Goal: Use online tool/utility

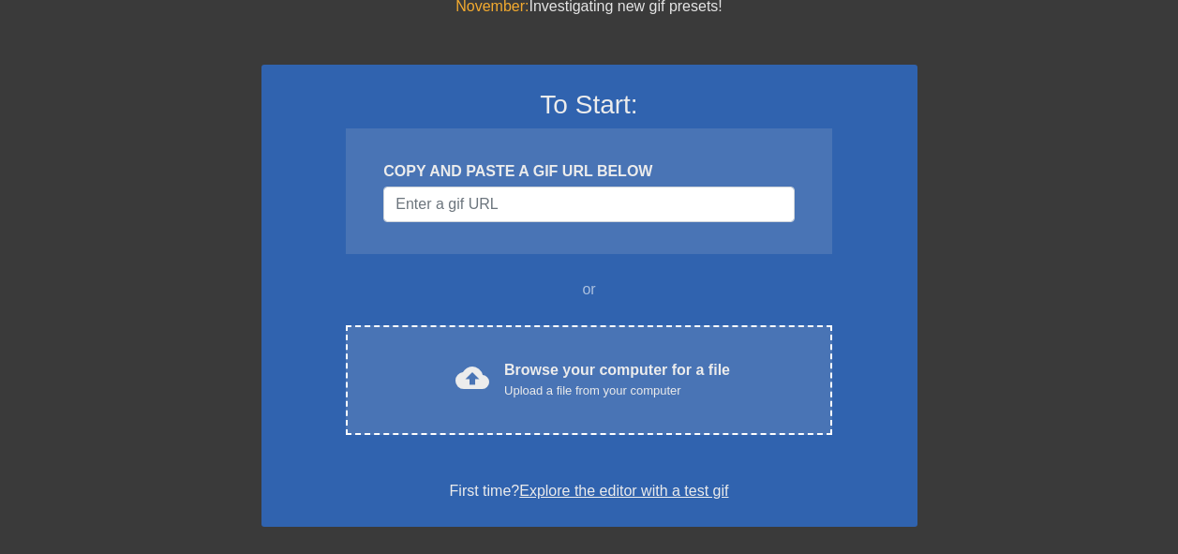
scroll to position [187, 0]
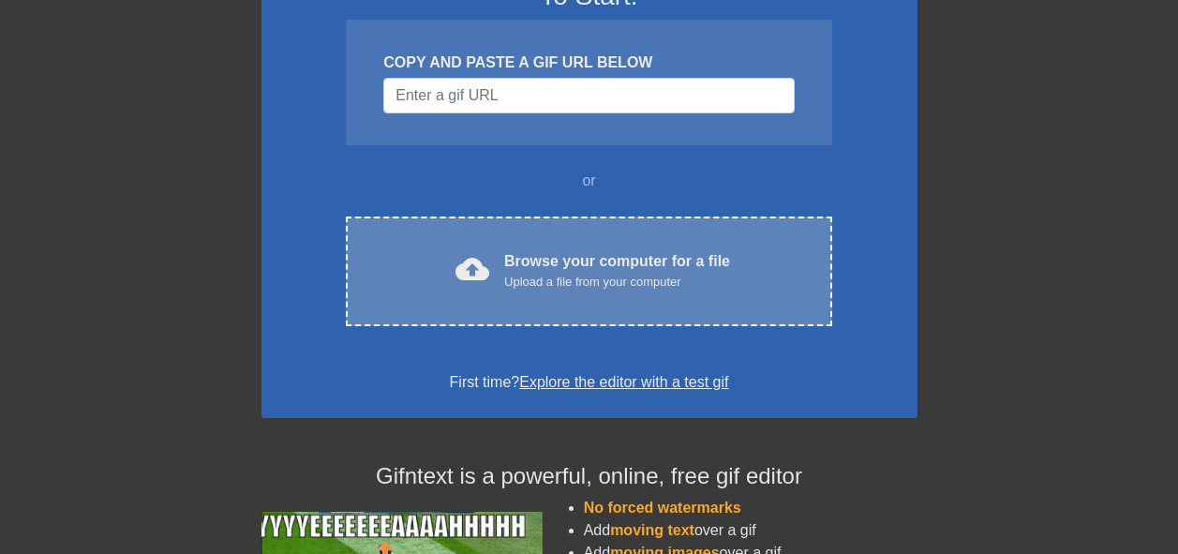
click at [718, 265] on div "Browse your computer for a file Upload a file from your computer" at bounding box center [617, 270] width 226 height 41
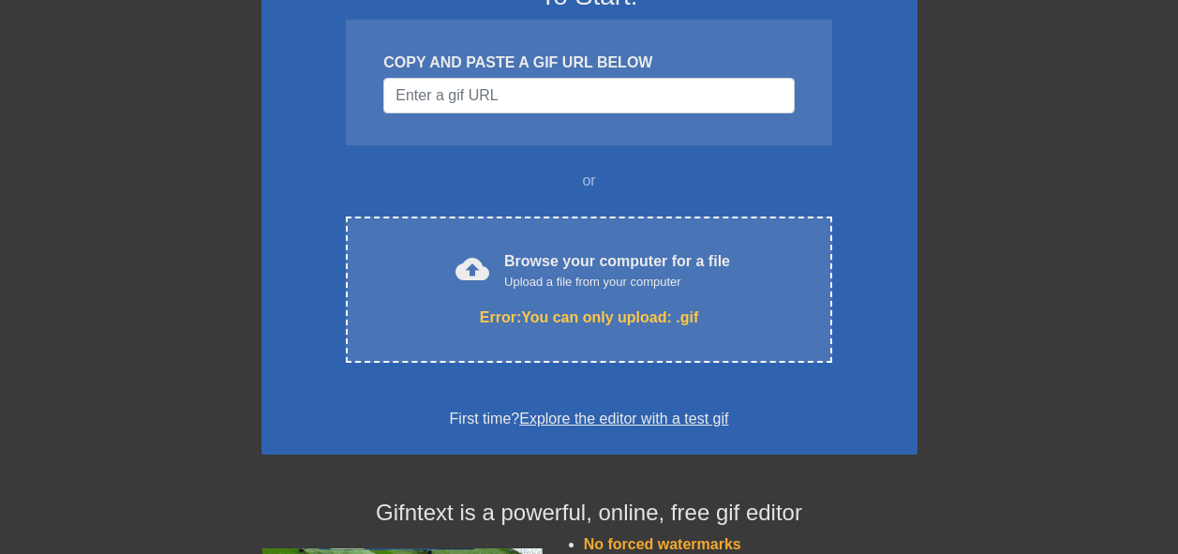
click at [851, 319] on div "To Start: COPY AND PASTE A GIF URL BELOW or cloud_upload Browse your computer f…" at bounding box center [589, 205] width 656 height 498
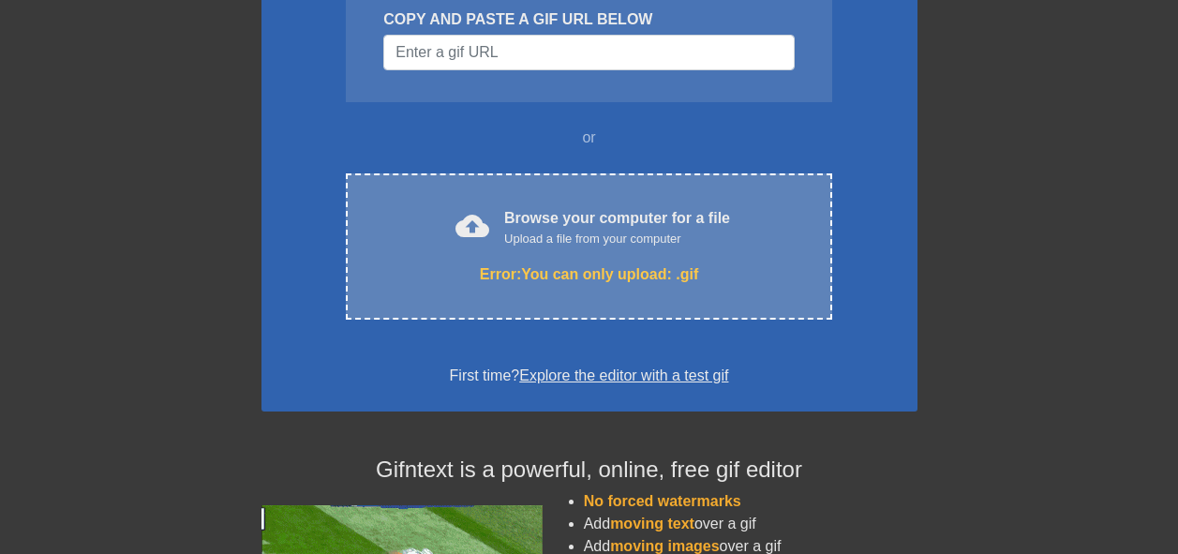
scroll to position [281, 0]
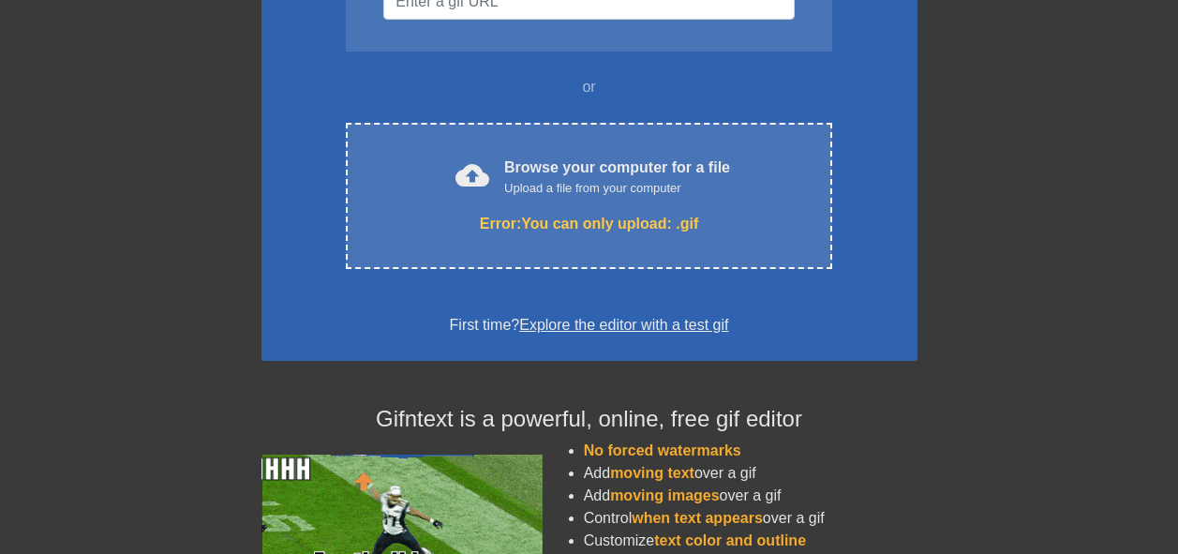
click at [669, 332] on link "Explore the editor with a test gif" at bounding box center [623, 325] width 209 height 16
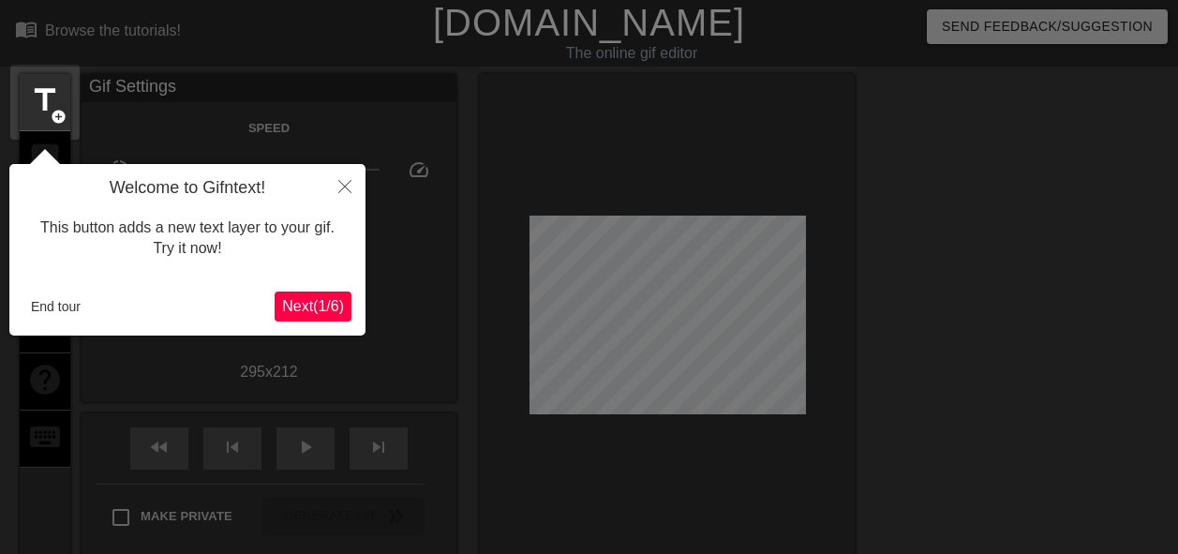
scroll to position [46, 0]
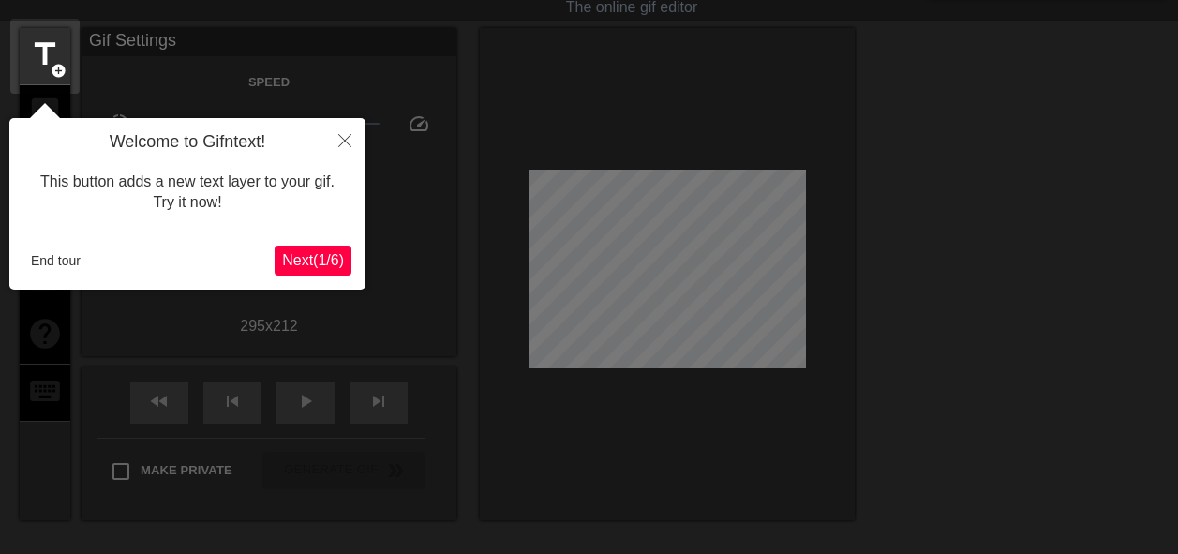
click at [341, 246] on button "Next ( 1 / 6 )" at bounding box center [312, 260] width 77 height 30
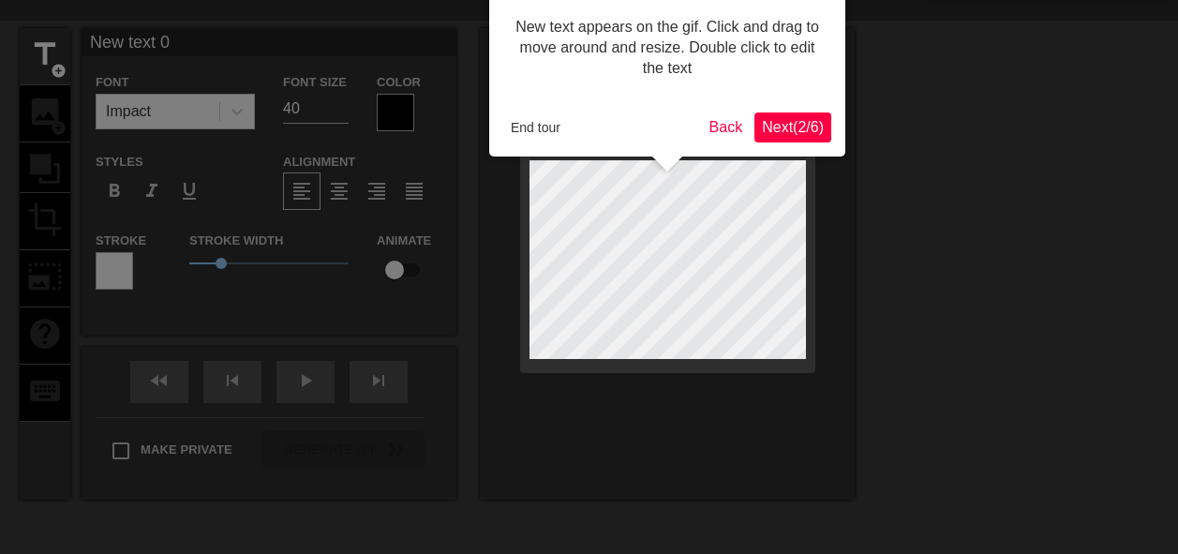
scroll to position [0, 0]
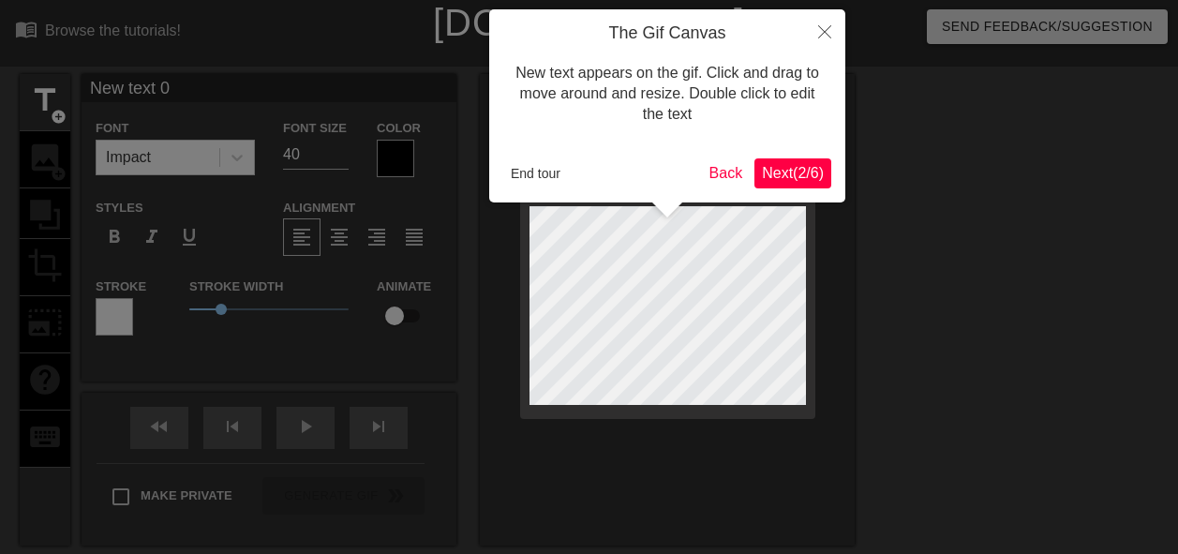
click at [818, 170] on span "Next ( 2 / 6 )" at bounding box center [793, 173] width 62 height 16
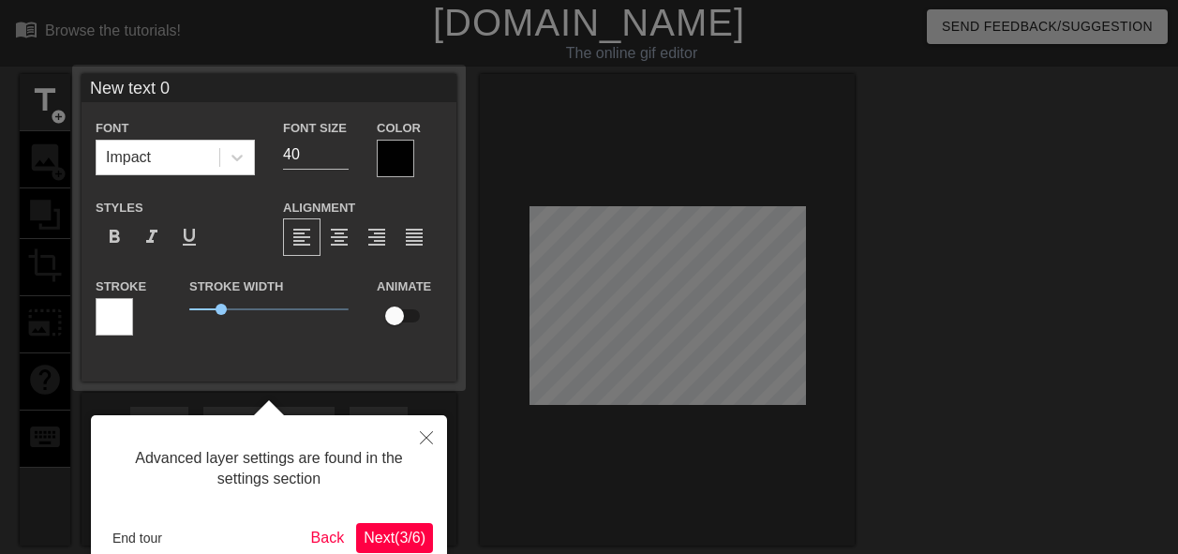
scroll to position [46, 0]
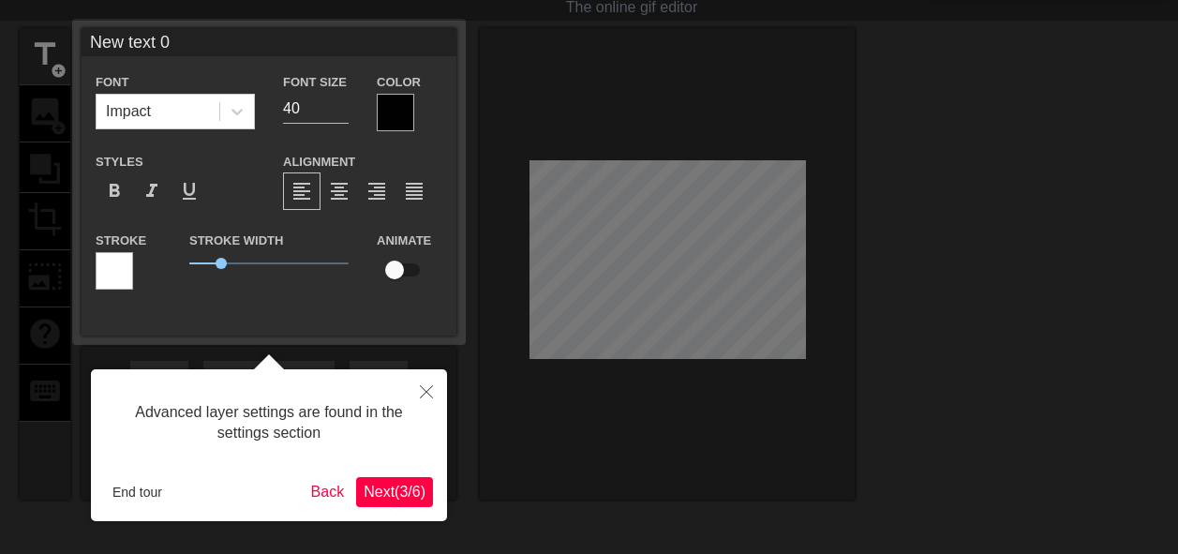
click at [396, 483] on span "Next ( 3 / 6 )" at bounding box center [394, 491] width 62 height 16
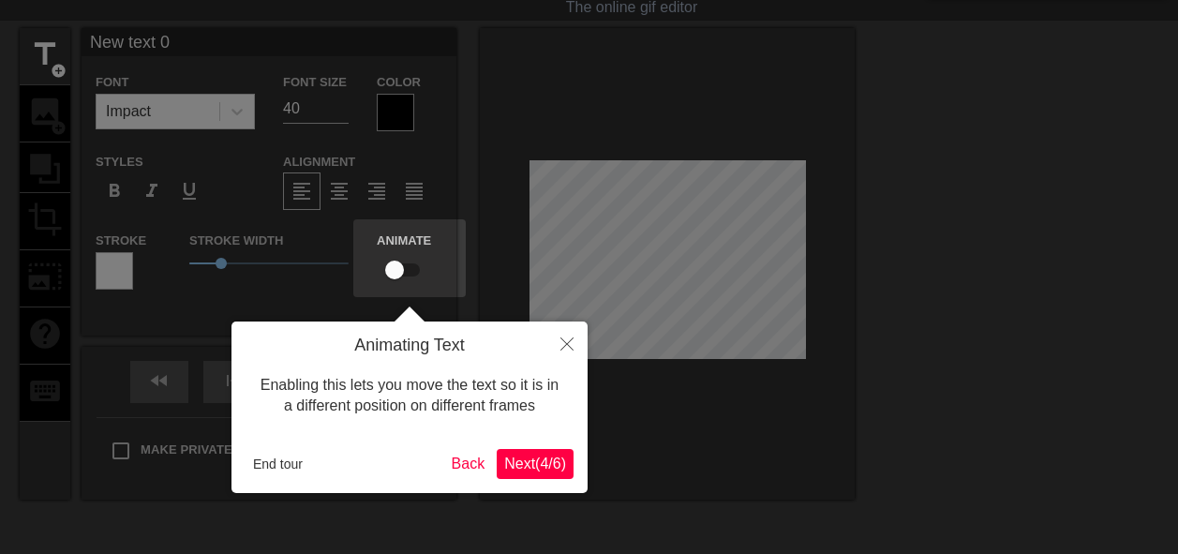
scroll to position [0, 0]
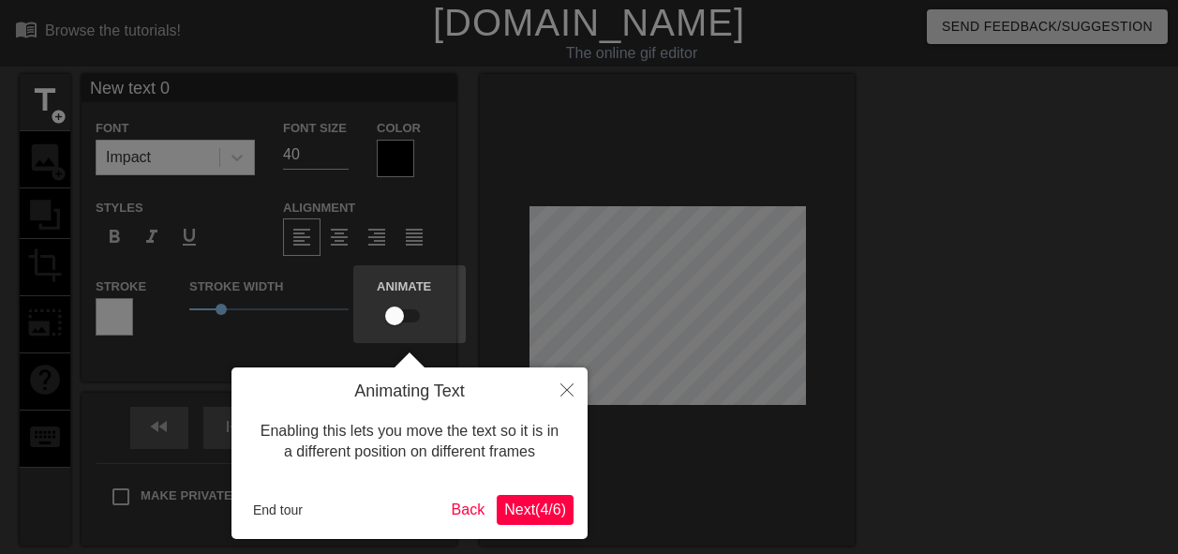
click at [546, 490] on div "Animating Text Enabling this lets you move the text so it is in a different pos…" at bounding box center [409, 452] width 356 height 171
click at [541, 494] on div "Animating Text Enabling this lets you move the text so it is in a different pos…" at bounding box center [409, 452] width 356 height 171
click at [564, 384] on button "Close" at bounding box center [566, 388] width 41 height 43
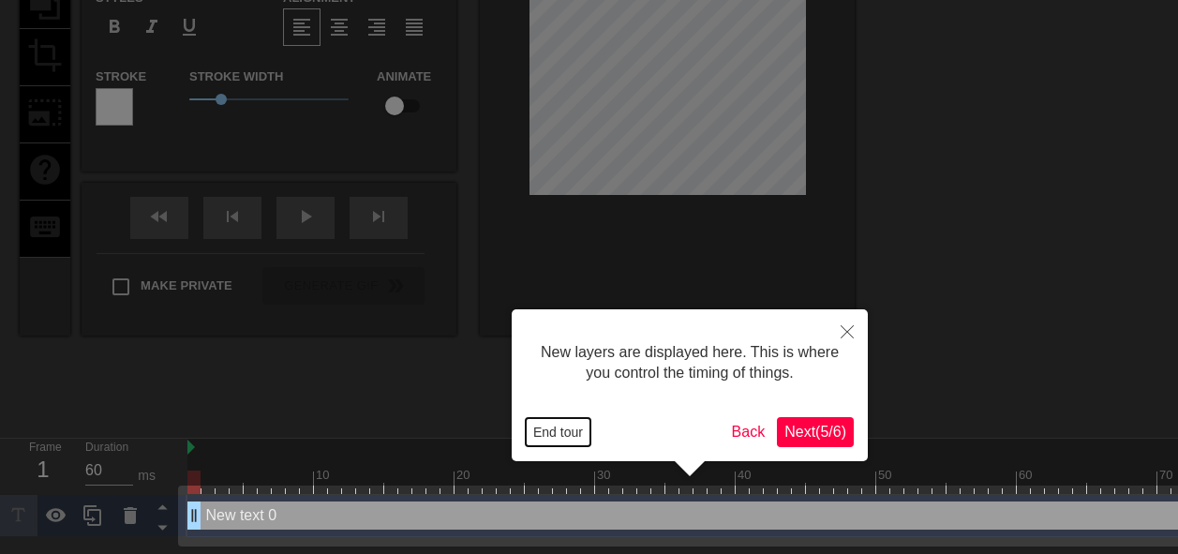
click at [578, 436] on button "End tour" at bounding box center [558, 432] width 65 height 28
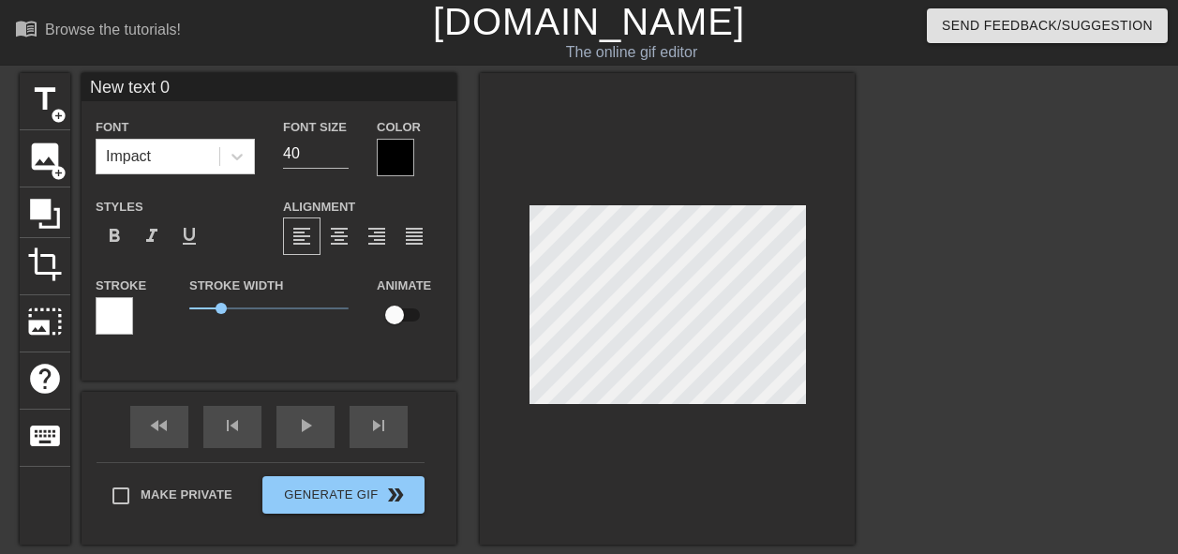
scroll to position [0, 0]
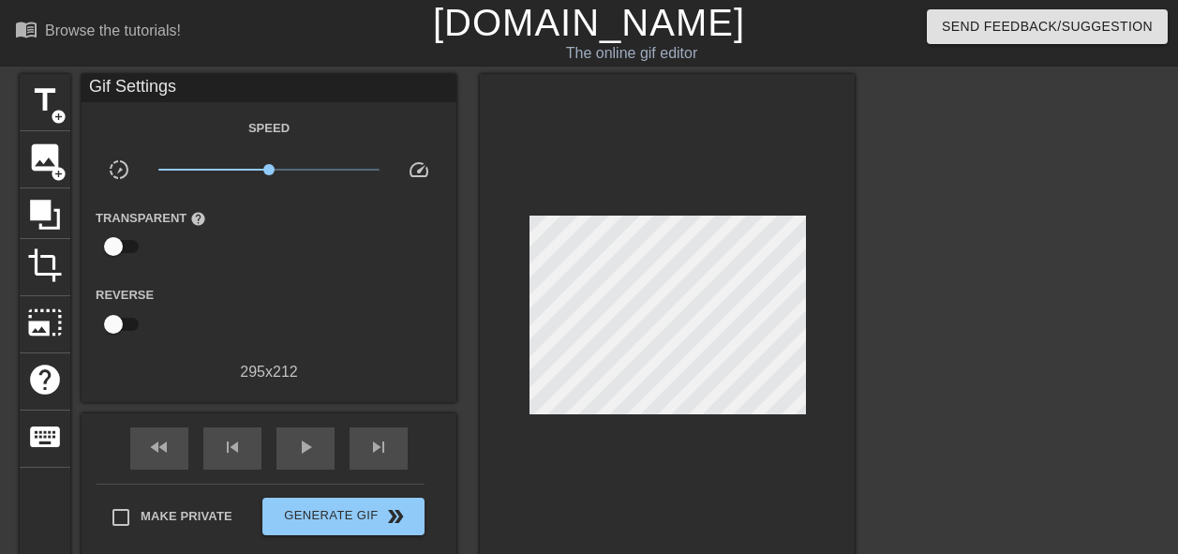
click at [906, 346] on div at bounding box center [1017, 355] width 281 height 562
click at [58, 318] on span "photo_size_select_large" at bounding box center [45, 322] width 36 height 36
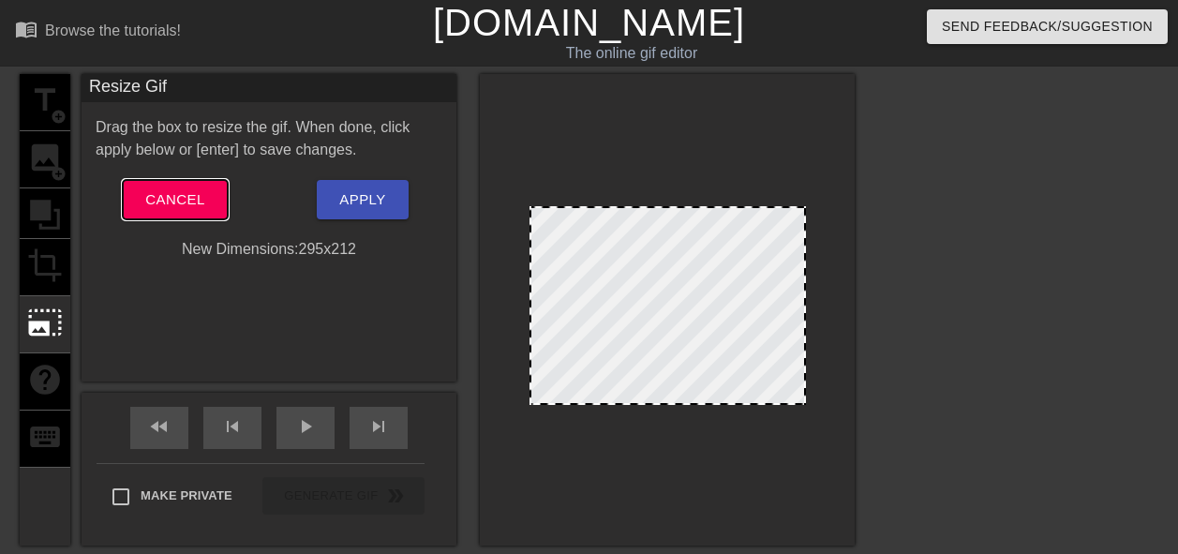
click at [165, 215] on button "Cancel" at bounding box center [175, 199] width 104 height 39
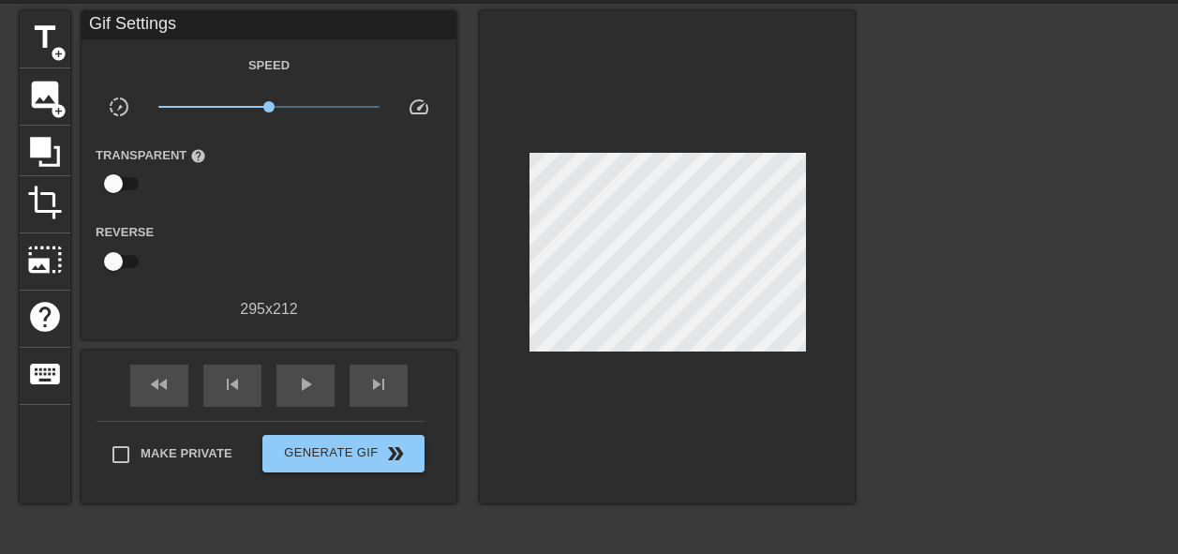
scroll to position [94, 0]
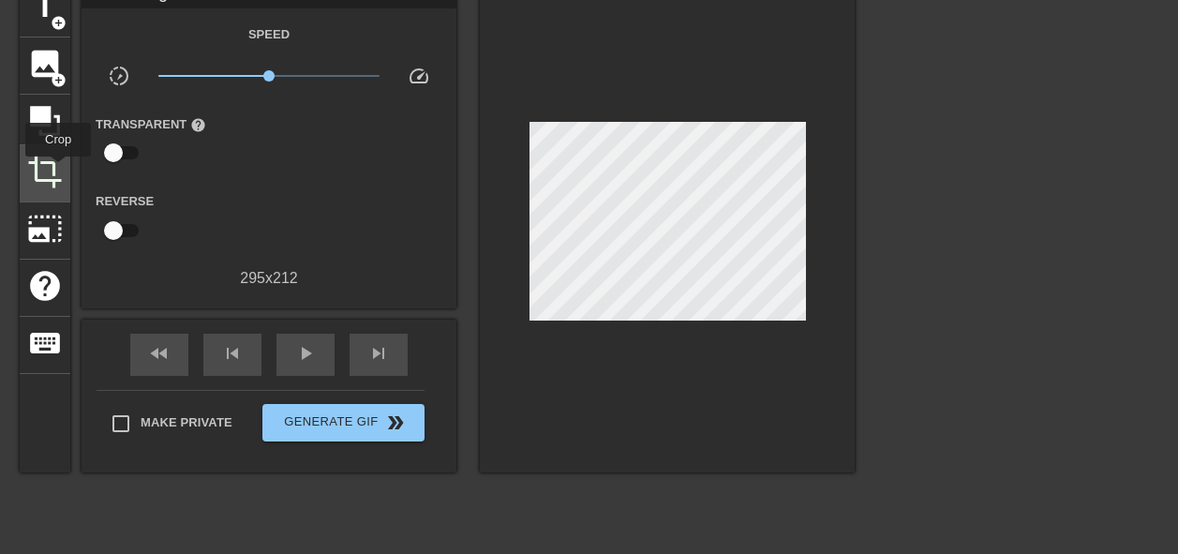
click at [58, 170] on span "crop" at bounding box center [45, 172] width 36 height 36
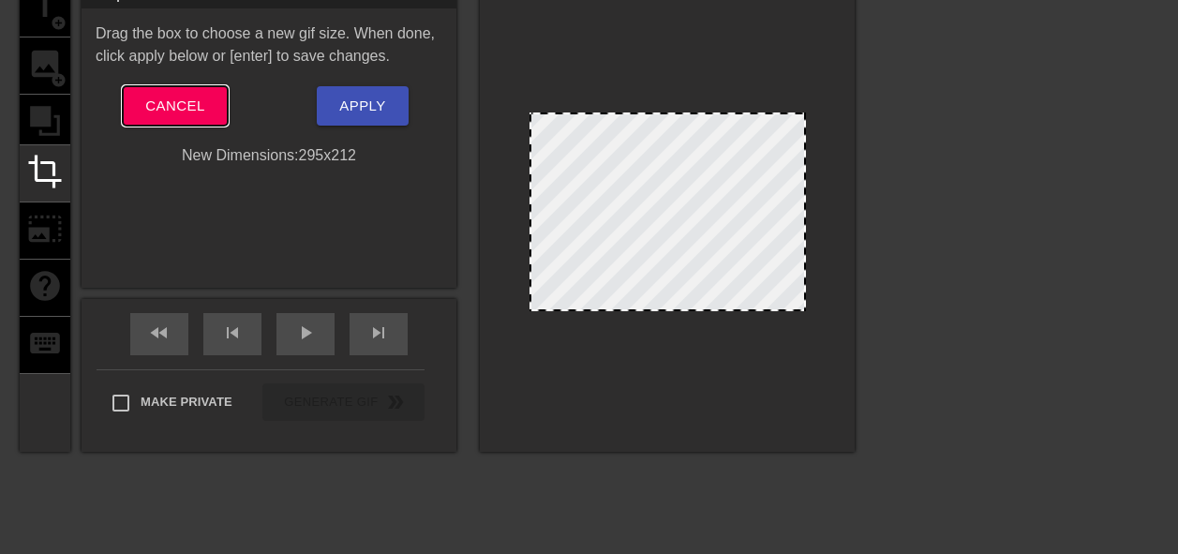
click at [156, 112] on span "Cancel" at bounding box center [174, 106] width 59 height 24
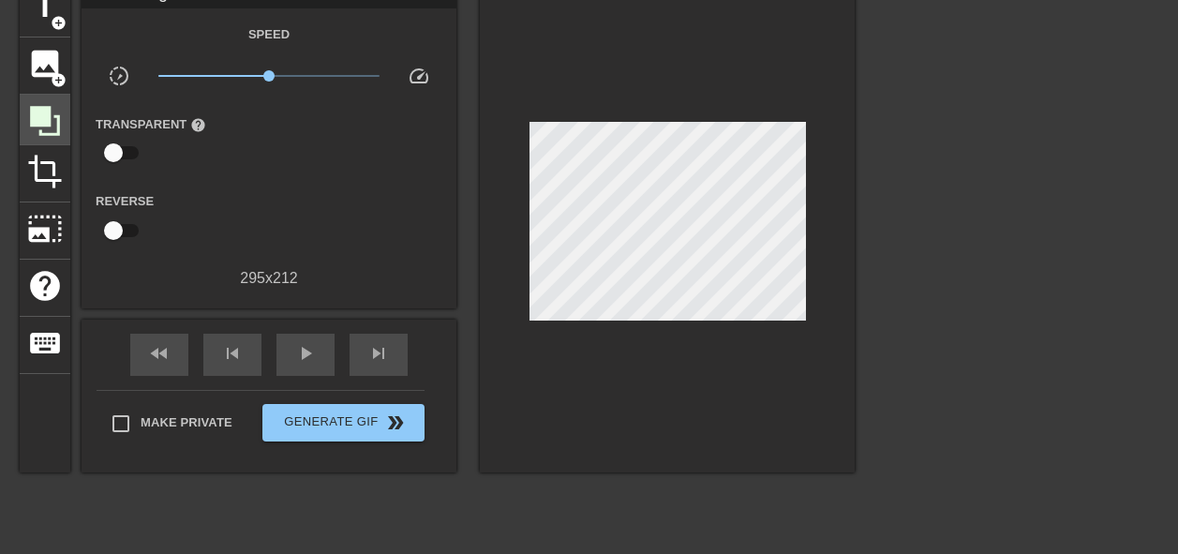
scroll to position [0, 0]
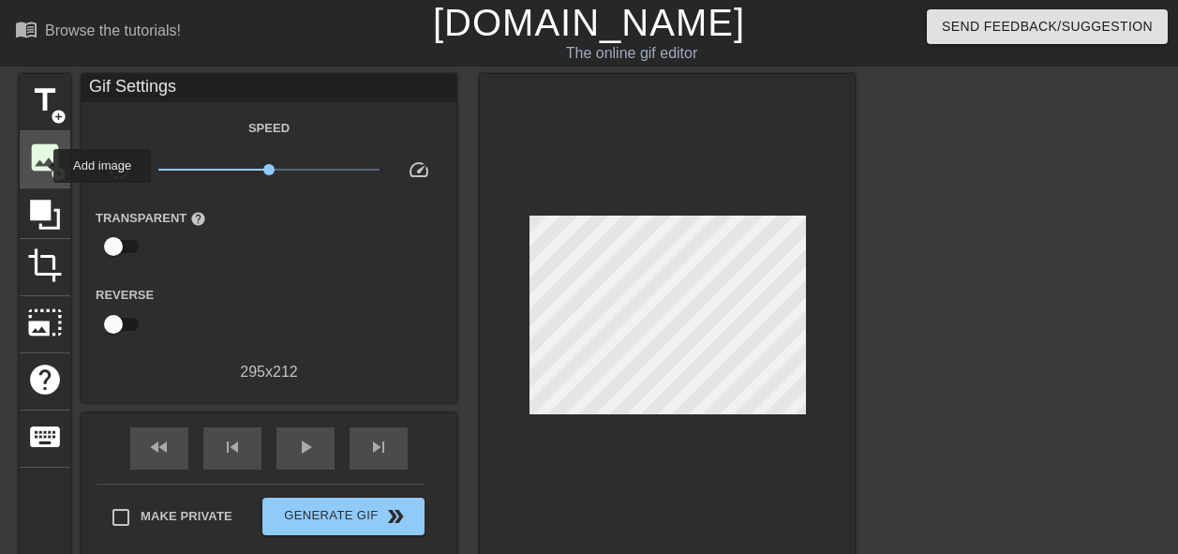
click at [42, 168] on span "image" at bounding box center [45, 158] width 36 height 36
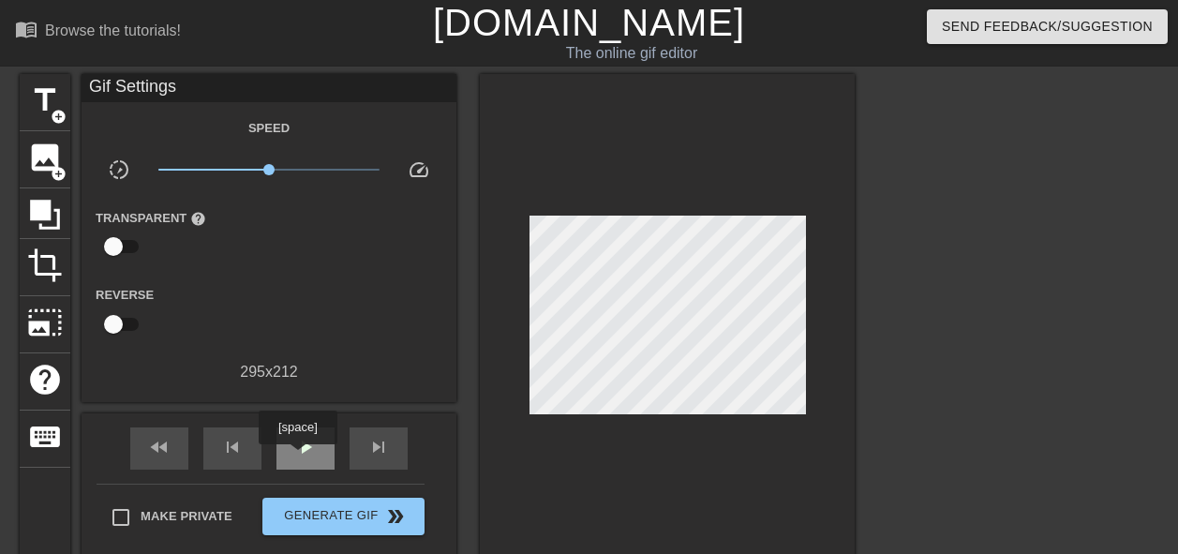
click at [297, 457] on div "play_arrow" at bounding box center [305, 448] width 58 height 42
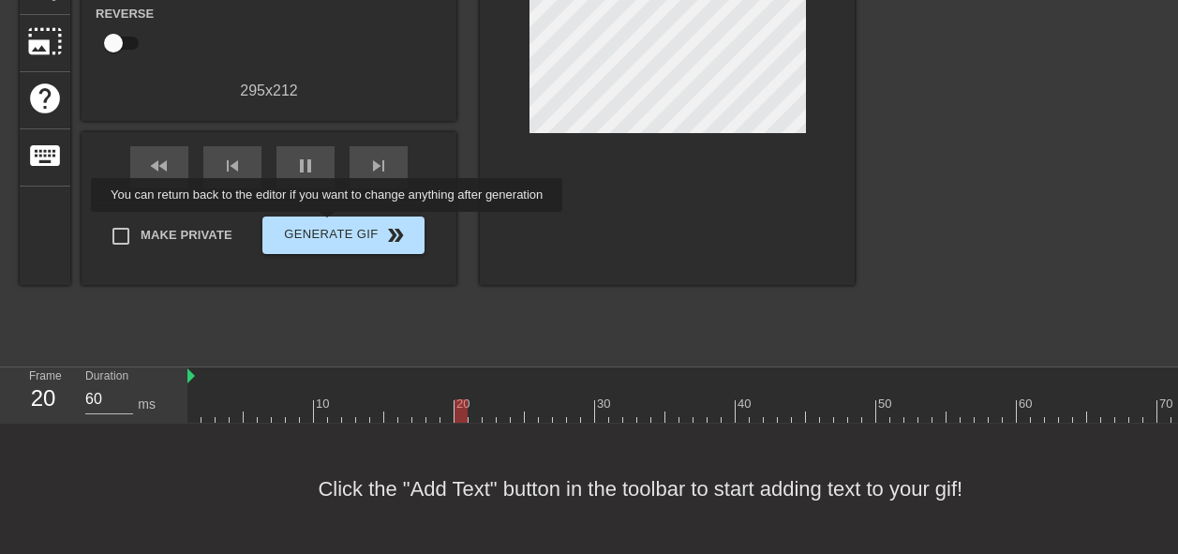
scroll to position [187, 0]
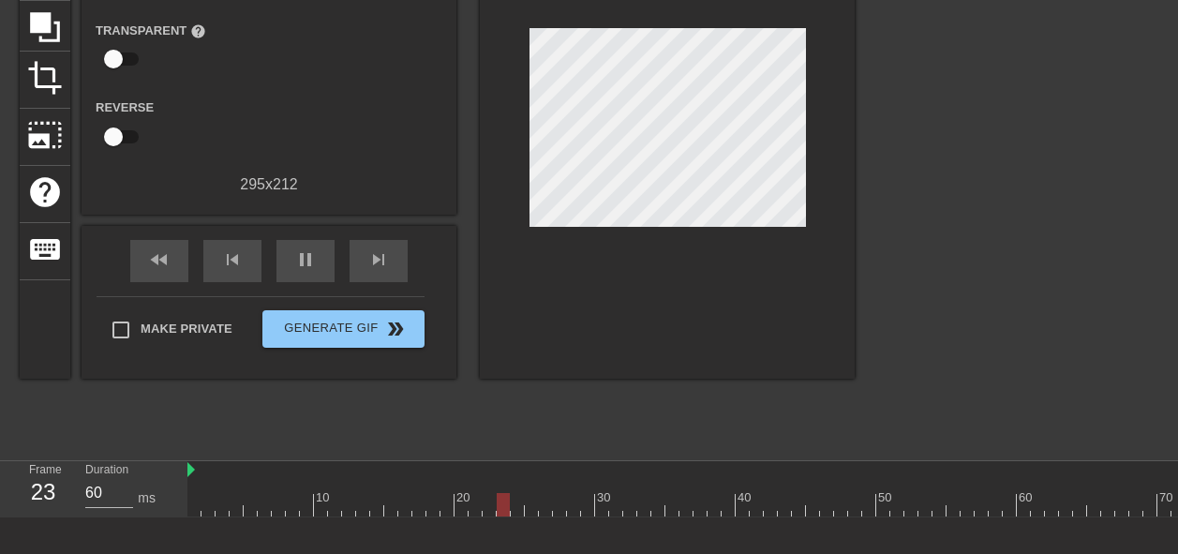
scroll to position [91, 0]
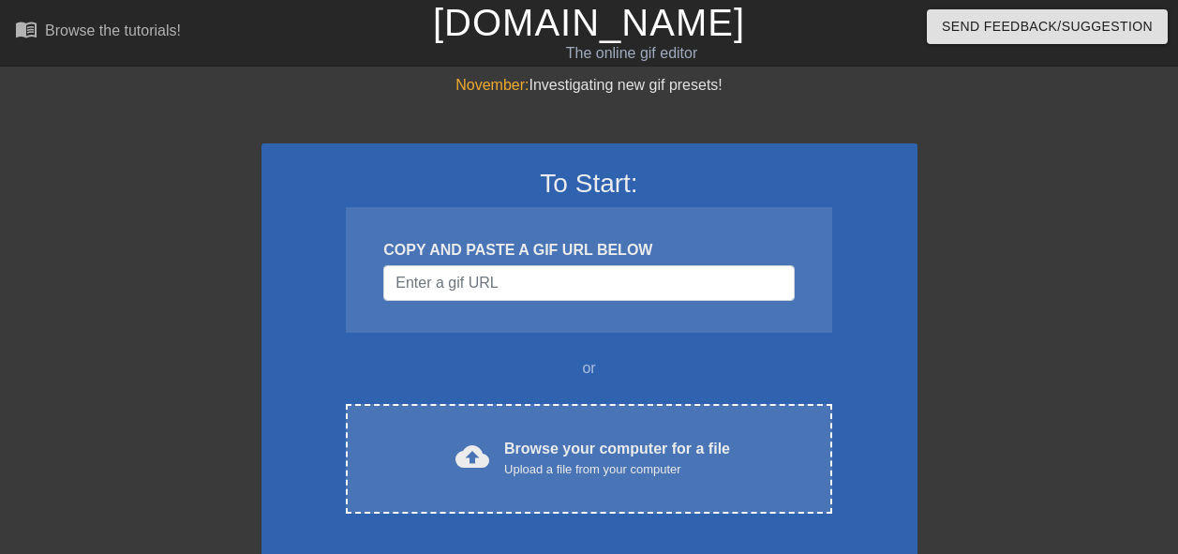
scroll to position [91, 0]
